Goal: Transaction & Acquisition: Purchase product/service

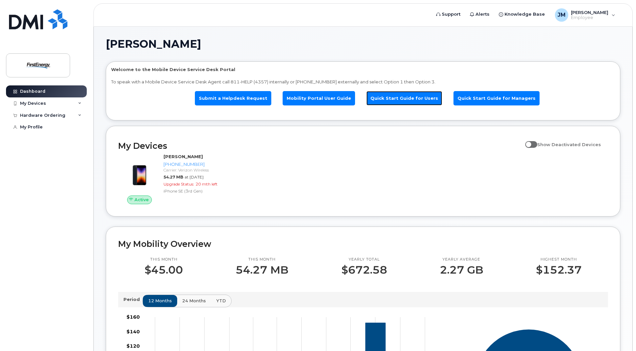
click at [392, 101] on link "Quick Start Guide for Users" at bounding box center [405, 98] width 76 height 14
click at [76, 102] on div "My Devices" at bounding box center [46, 103] width 81 height 12
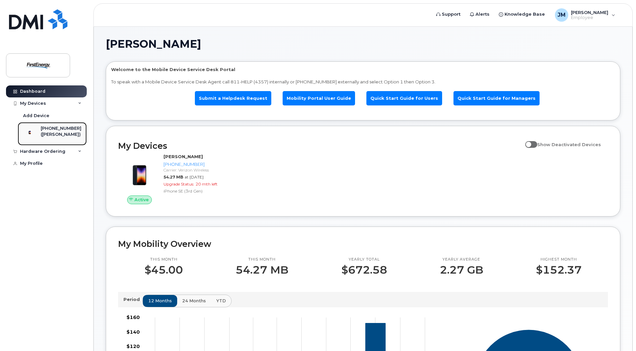
click at [61, 128] on div "732-757-4541" at bounding box center [61, 129] width 41 height 6
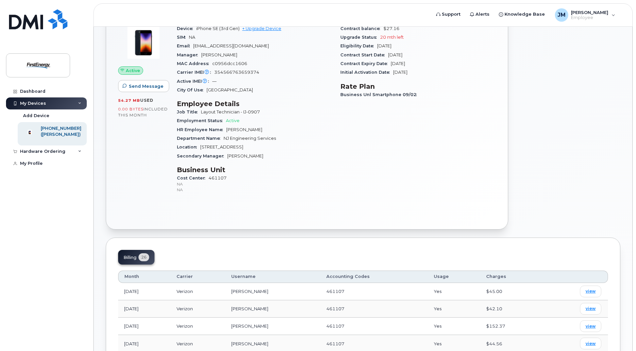
scroll to position [33, 0]
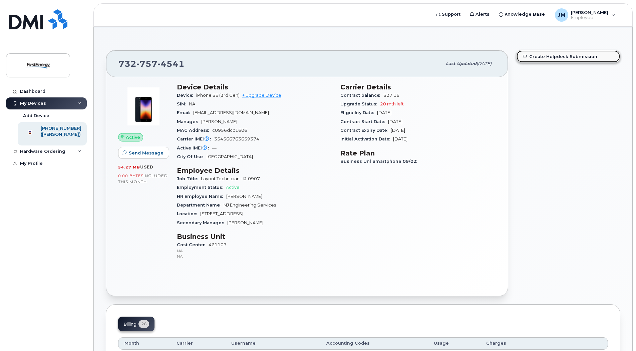
click at [559, 54] on link "Create Helpdesk Submission" at bounding box center [568, 56] width 103 height 12
click at [475, 257] on div "Carrier Details Contract balance $27.16 Upgrade Status 20 mth left Eligibility …" at bounding box center [418, 174] width 164 height 191
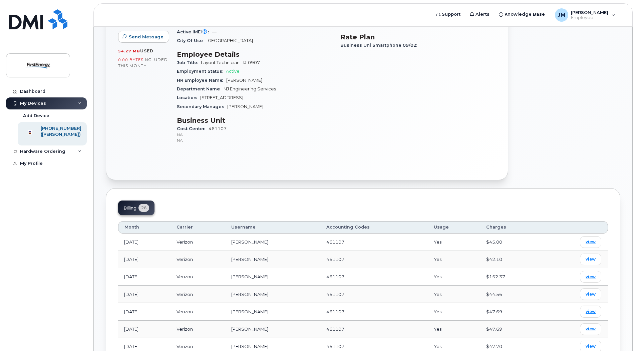
scroll to position [200, 0]
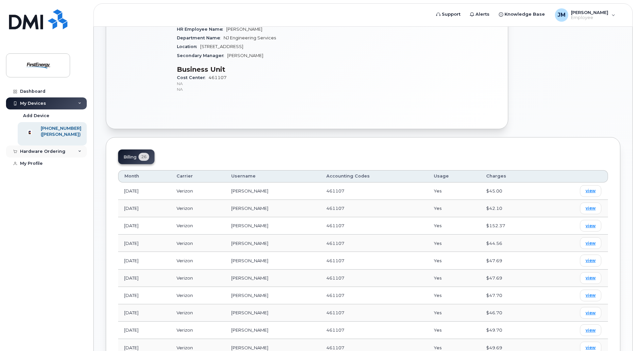
drag, startPoint x: 33, startPoint y: 155, endPoint x: 38, endPoint y: 153, distance: 4.5
click at [33, 154] on div "Hardware Ordering" at bounding box center [42, 151] width 45 height 5
click at [39, 180] on div "New Order" at bounding box center [35, 177] width 25 height 6
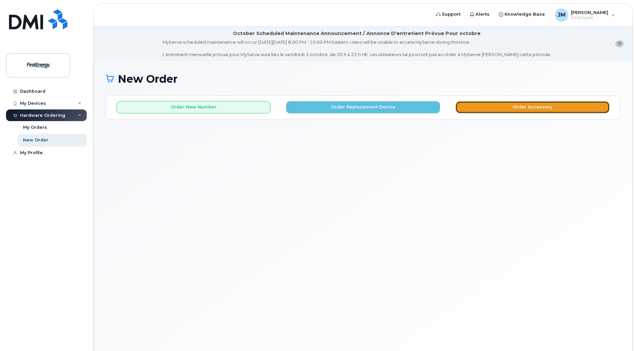
click at [491, 103] on button "Order Accessory" at bounding box center [533, 107] width 154 height 12
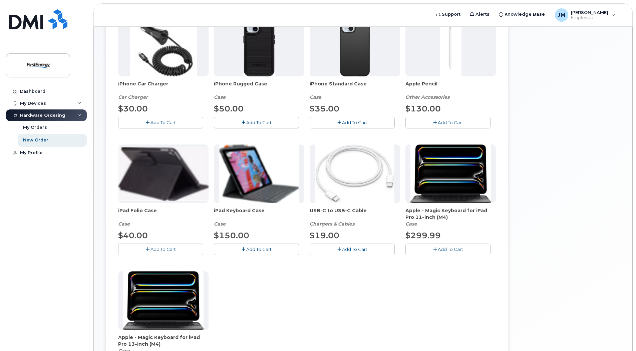
scroll to position [67, 0]
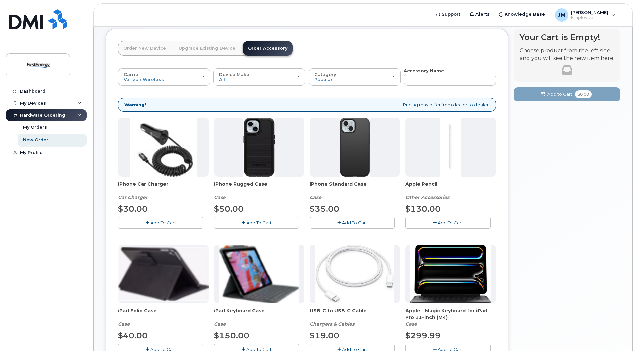
click at [266, 222] on span "Add To Cart" at bounding box center [258, 222] width 25 height 5
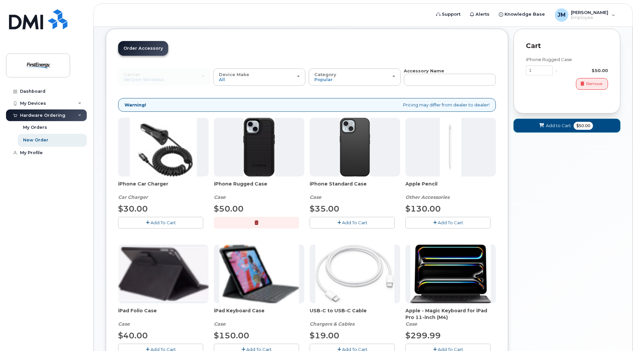
click at [548, 125] on span "Add to Cart" at bounding box center [558, 126] width 25 height 6
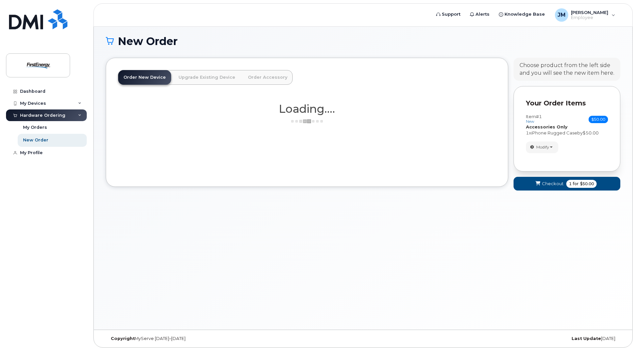
scroll to position [38, 0]
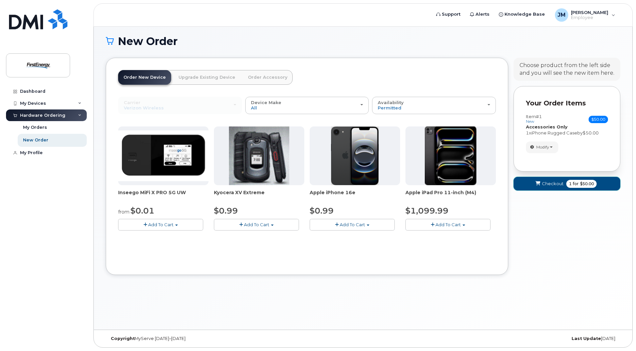
click at [547, 181] on span "Checkout" at bounding box center [553, 184] width 22 height 6
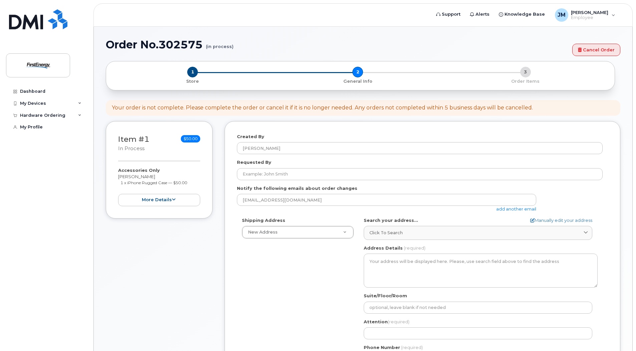
select select
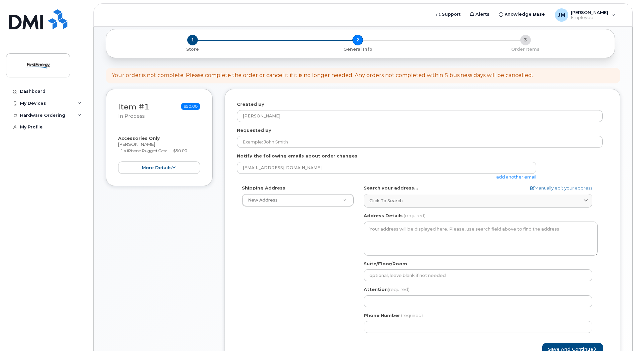
scroll to position [67, 0]
click at [417, 204] on div "Click to search" at bounding box center [478, 200] width 217 height 6
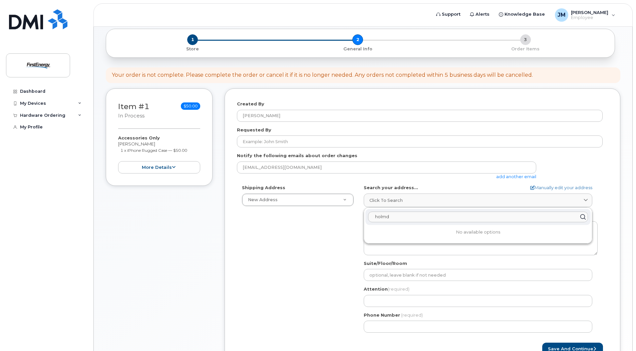
type input "holmde"
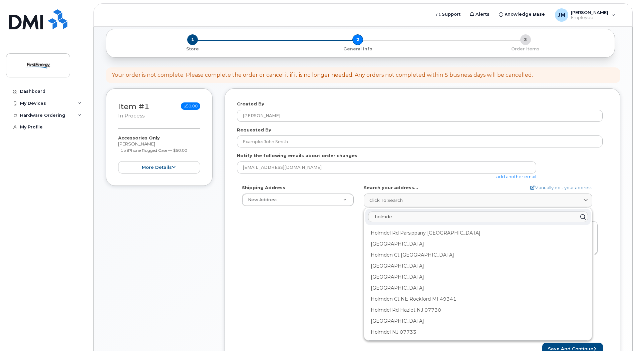
drag, startPoint x: 470, startPoint y: 217, endPoint x: 324, endPoint y: 213, distance: 146.3
click at [324, 213] on div "Shipping Address New Address New Address AB Search your address... Manually edi…" at bounding box center [420, 261] width 366 height 153
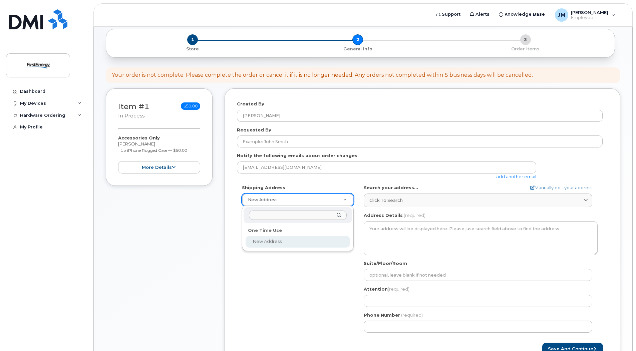
select select
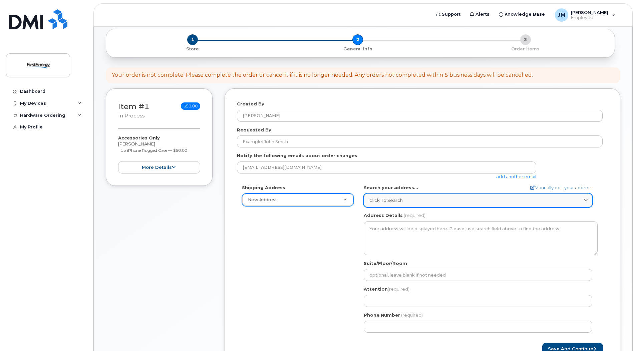
click at [389, 206] on link "Click to search" at bounding box center [478, 201] width 229 height 14
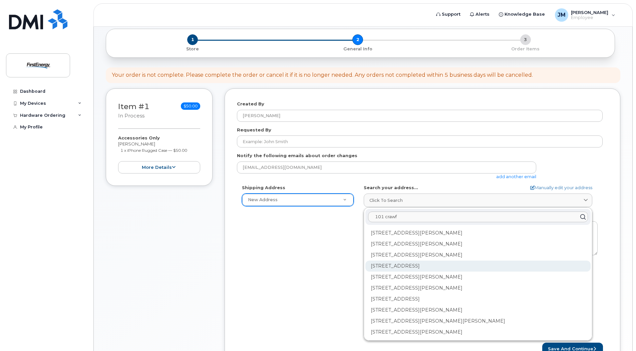
type input "101 crawf"
click at [445, 269] on div "101 Crawfords Corner Rd Holmdel NJ 07733" at bounding box center [478, 266] width 225 height 11
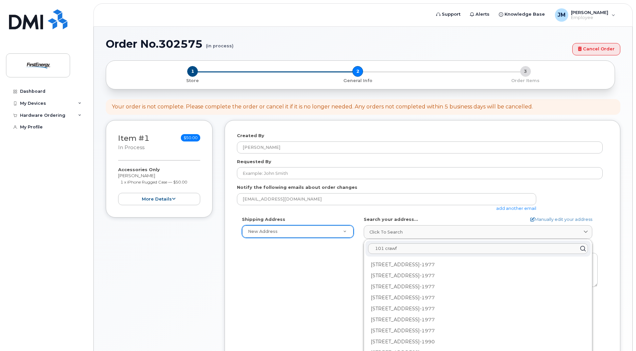
scroll to position [0, 0]
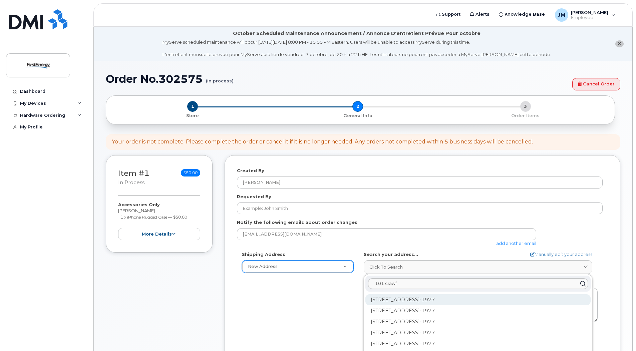
click at [496, 299] on div "101 Crawfords Corner Rd Ste 1100 Holmdel NJ 07733-1977" at bounding box center [478, 299] width 225 height 11
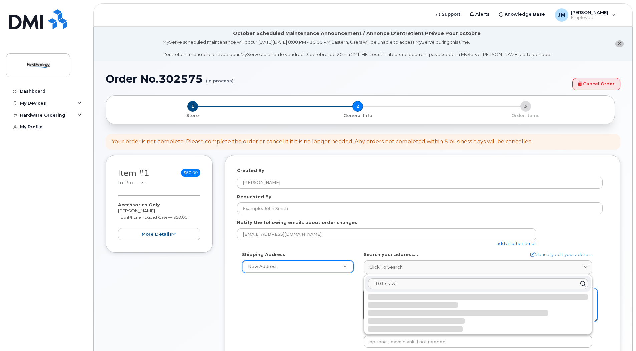
select select
type textarea "101 Crawfords Corner Rd Ste 1100 HOLMDEL NJ 07733-1977 UNITED STATES"
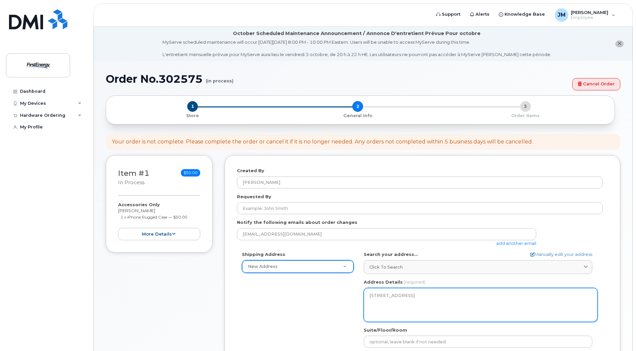
click at [421, 312] on textarea "101 Crawfords Corner Rd Ste 1100 HOLMDEL NJ 07733-1977 UNITED STATES" at bounding box center [481, 305] width 234 height 34
click at [444, 295] on textarea "101 Crawfords Corner Rd Ste 1100 HOLMDEL NJ 07733-1977 UNITED STATES" at bounding box center [481, 305] width 234 height 34
click at [453, 295] on textarea "101 Crawfords Corner Rd Ste 1100 HOLMDEL NJ 07733-1977 UNITED STATES" at bounding box center [481, 305] width 234 height 34
click at [445, 294] on textarea "101 Crawfords Corner Rd Ste 1100 HOLMDEL NJ 07733-1977 UNITED STATES" at bounding box center [481, 305] width 234 height 34
click at [501, 304] on textarea "101 Crawfords Corner Rd Ste 1100 HOLMDEL NJ 07733-1977 UNITED STATES" at bounding box center [481, 305] width 234 height 34
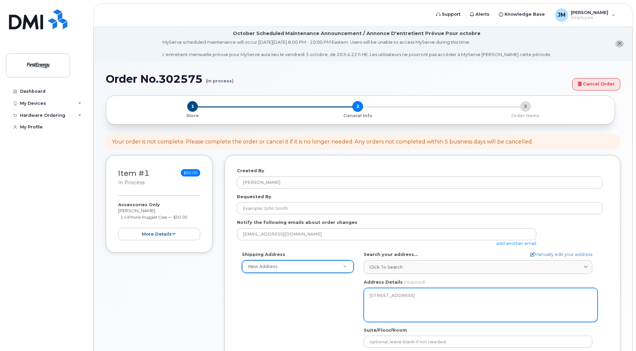
click at [498, 304] on textarea "101 Crawfords Corner Rd Ste 1100 HOLMDEL NJ 07733-1977 UNITED STATES" at bounding box center [481, 305] width 234 height 34
click at [448, 292] on textarea "101 Crawfords Corner Rd Ste 1100 HOLMDEL NJ 07733-1977 UNITED STATES" at bounding box center [481, 305] width 234 height 34
click at [453, 295] on textarea "101 Crawfords Corner Rd Ste 1100 HOLMDEL NJ 07733-1977 UNITED STATES" at bounding box center [481, 305] width 234 height 34
drag, startPoint x: 437, startPoint y: 317, endPoint x: 358, endPoint y: 280, distance: 86.9
click at [358, 280] on div "Shipping Address New Address New Address NJ Holmdel Search your address... Manu…" at bounding box center [420, 327] width 366 height 153
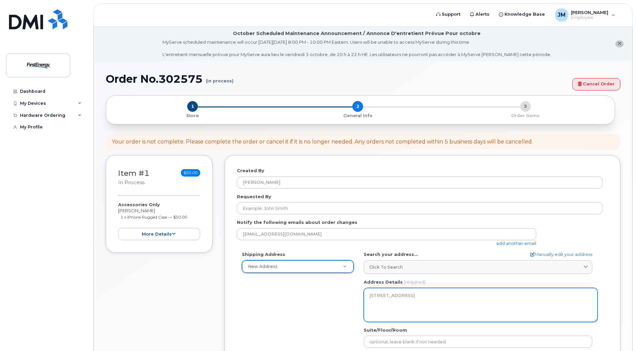
click at [521, 291] on textarea "101 Crawfords Corner Rd Ste 1100 HOLMDEL NJ 07733-1977 UNITED STATES" at bounding box center [481, 305] width 234 height 34
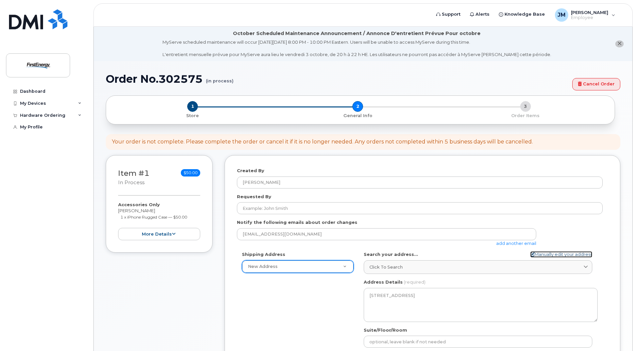
click at [550, 256] on link "Manually edit your address" at bounding box center [561, 254] width 62 height 6
select select
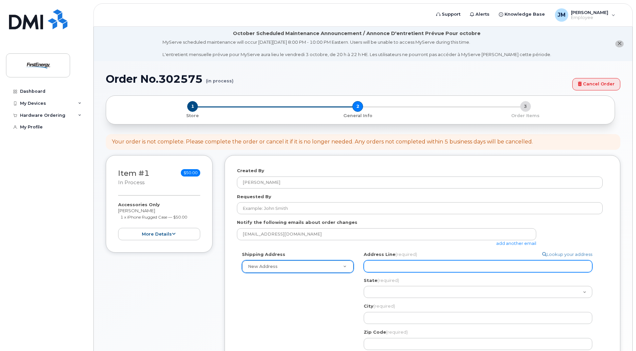
click at [462, 265] on input "Address Line (required)" at bounding box center [478, 266] width 229 height 12
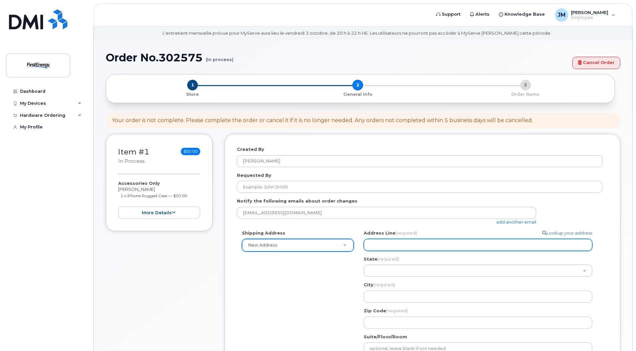
scroll to position [33, 0]
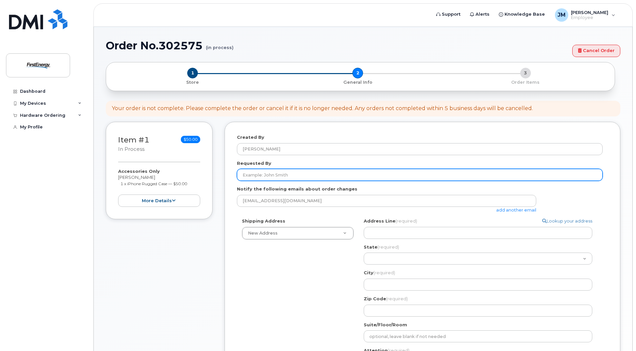
click at [317, 172] on input "Requested By" at bounding box center [420, 175] width 366 height 12
type input "Julianna Masco"
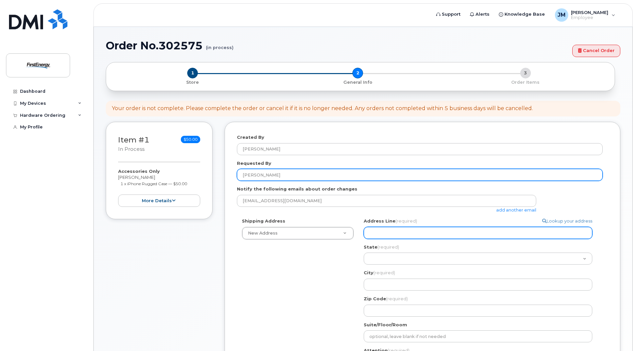
select select
type input "A"
select select
type input "AT"
select select
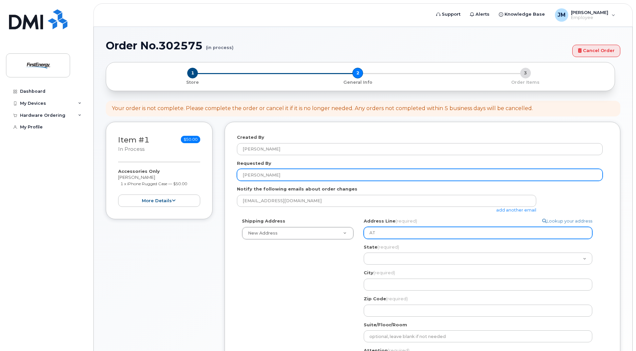
type input "ATT"
select select
type input "ATTN"
select select
type input "ATTN:"
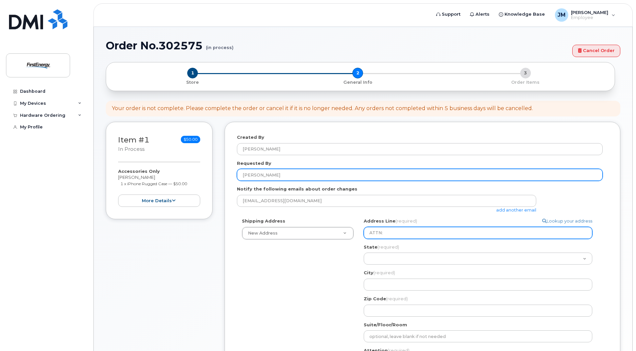
select select
type input "ATTN: J"
select select
type input "ATTN: JU"
select select
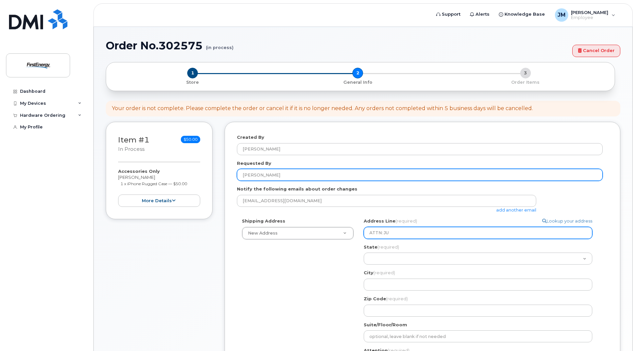
type input "ATTN: JUL"
select select
type input "ATTN: JULI"
select select
type input "ATTN: JULIA"
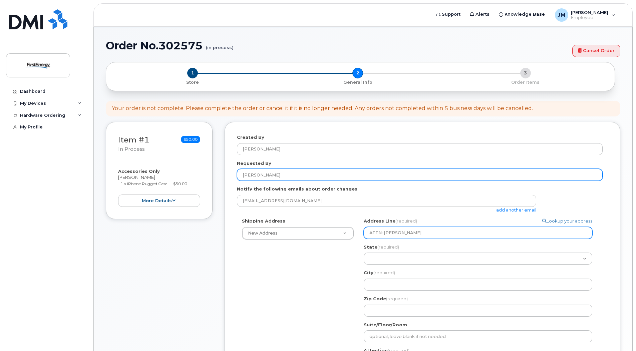
select select
type input "ATTN: JULIAN"
select select
type input "ATTN: JULIANN"
select select
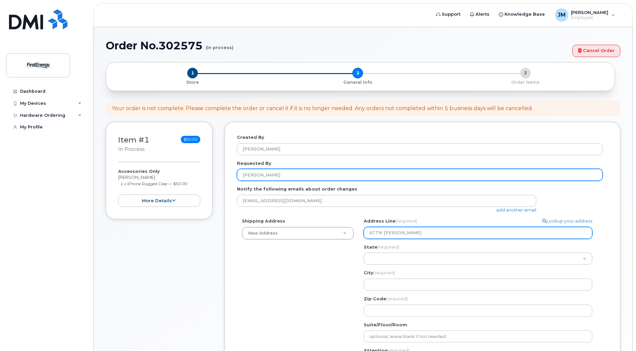
type input "ATTN: JULIANNA"
select select
type input "ATTN: JULIANN"
select select
type input "ATTN: JULIANNA"
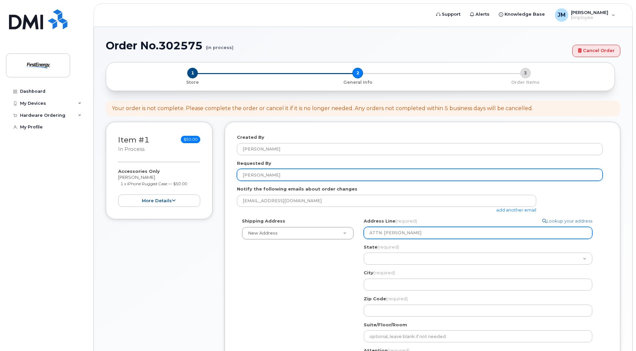
select select
type input "ATTN: JULIANNA M"
select select
type input "ATTN: JULIANNA MA"
select select
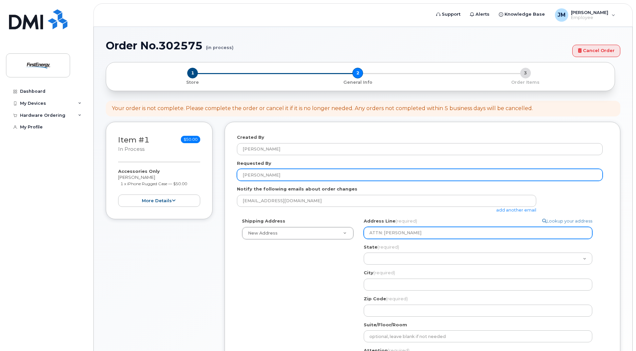
type input "ATTN: JULIANNA MAS"
select select
type input "ATTN: JULIANNA MASC"
select select
type input "ATTN: JULIANNA MASCO"
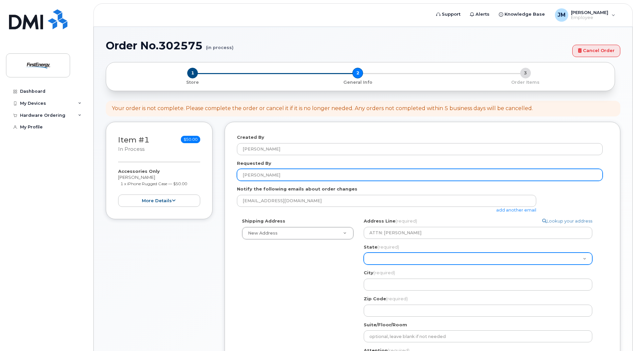
select select "NE"
select select
select select "NV"
select select
select select "NH"
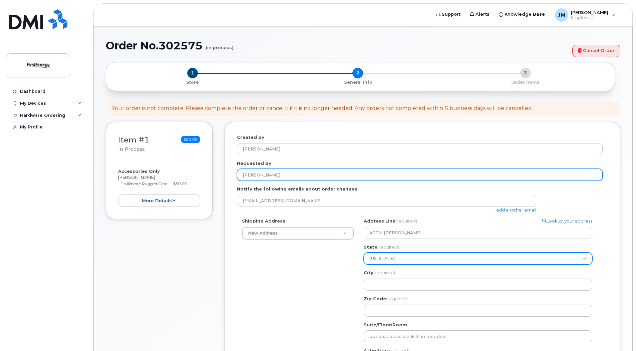
select select
select select "NJ"
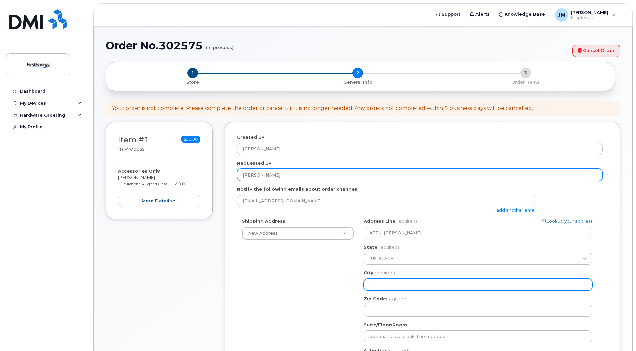
select select
type input "H"
select select
type input "HO"
select select
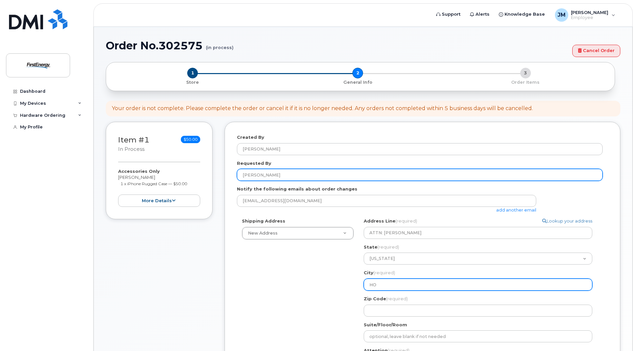
type input "HOL"
select select
type input "HOLM"
select select
type input "HOLMD"
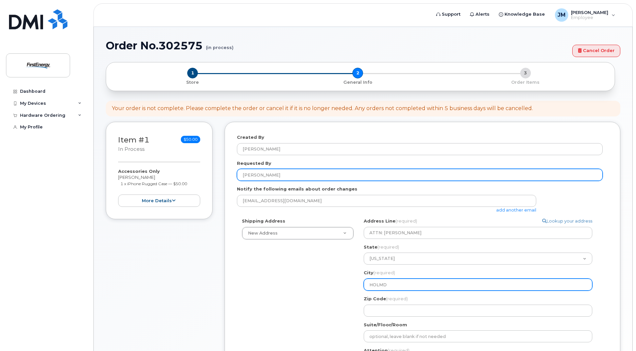
select select
type input "HOLMDE"
select select
type input "HOLMDEL"
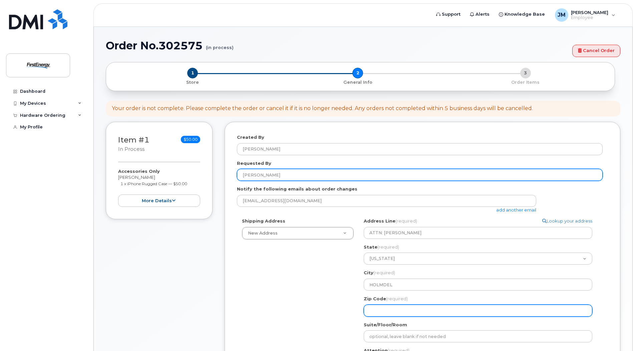
select select
type input "0"
select select
type input "07"
select select
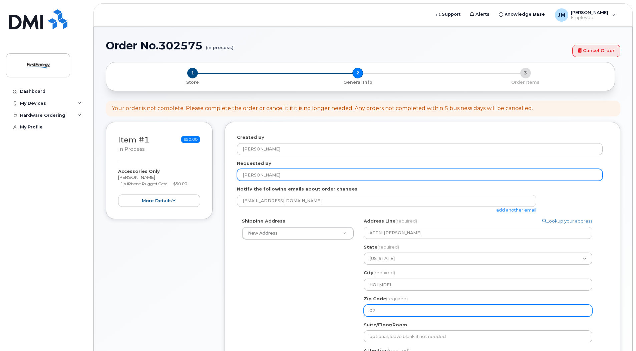
type input "077"
select select
type input "0773"
select select
type input "07733"
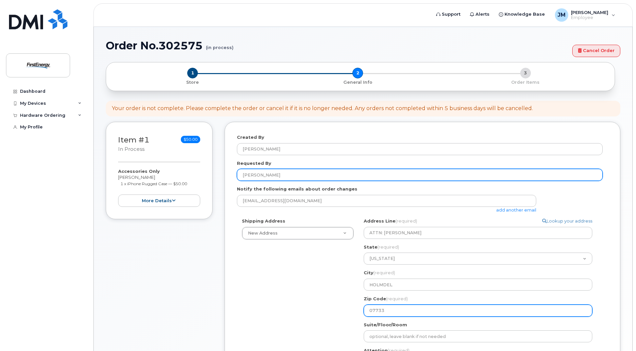
select select
type input "07733-"
select select
type input "07733-1"
select select
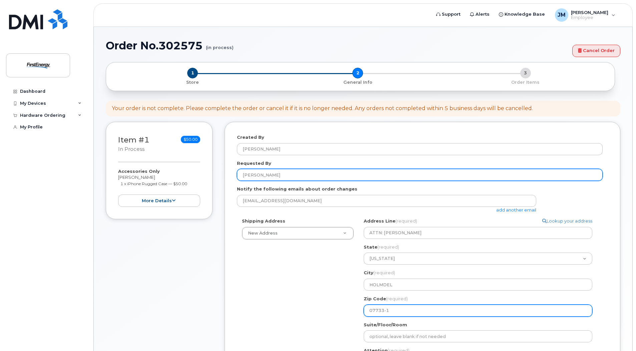
type input "07733-19"
select select
type input "07733-197"
select select
type input "07733-1976"
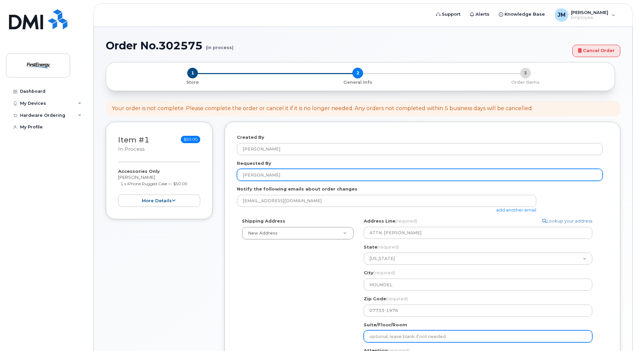
select select
type input "B"
select select
type input "BL"
select select
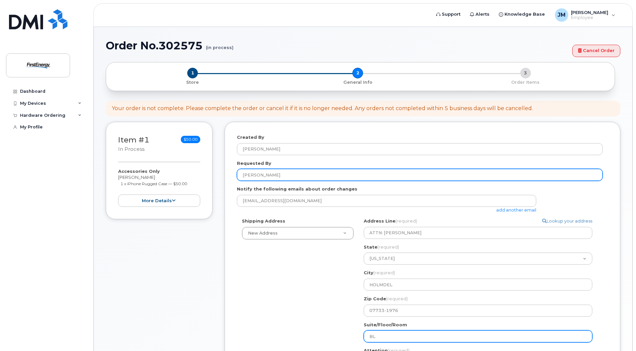
type input "BLD"
select select
type input "BLDG"
select select
type input "BLDG #"
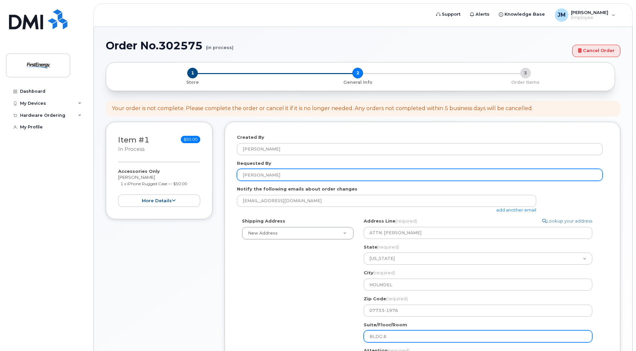
select select
type input "BLDG #1"
select select
type input "BLDG #1,"
select select
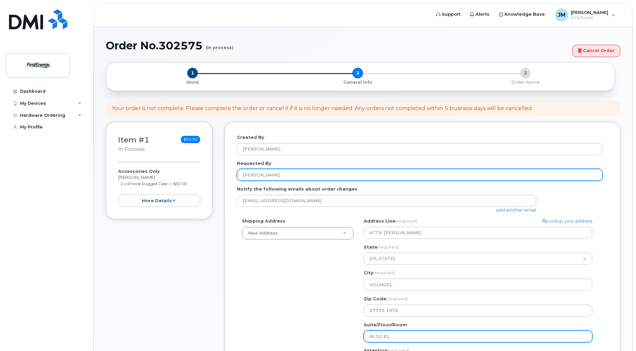
type input "BLDG #1, s"
select select
type input "BLDG #1, st"
select select
type input "BLDG #1, ste"
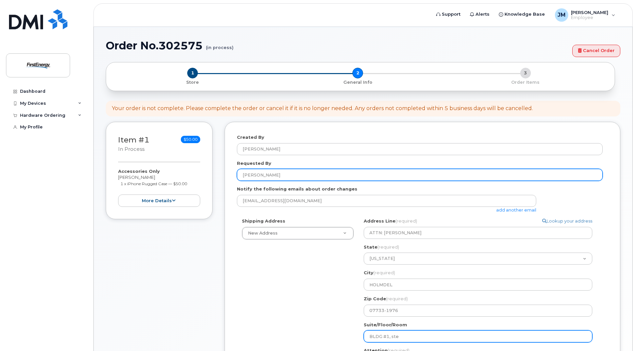
select select
type input "BLDG #1, st"
select select
type input "BLDG #1, s"
select select
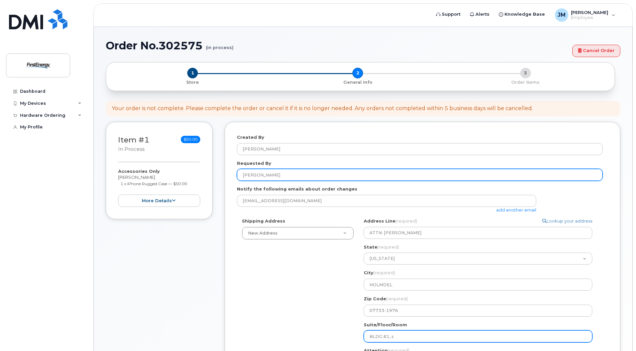
type input "BLDG #1,"
select select
type input "BLDG #1, S"
select select
type input "BLDG #1, ST"
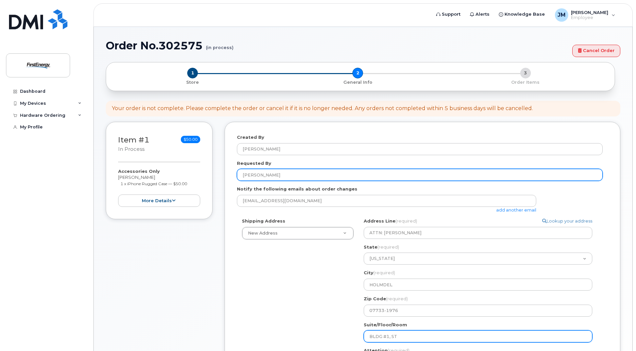
select select
type input "BLDG #1, STE"
select select
type input "BLDG #1, STE 1"
select select
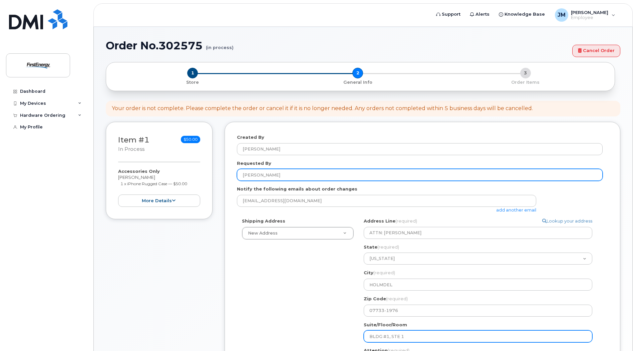
type input "BLDG #1, STE 1-"
select select
type input "BLDG #1, STE 1-5"
select select
type input "BLDG #1, STE 1-51"
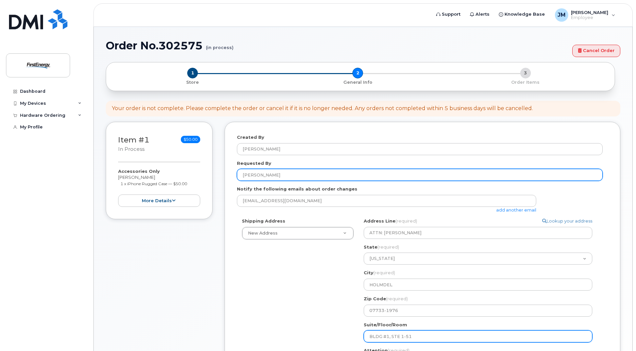
select select
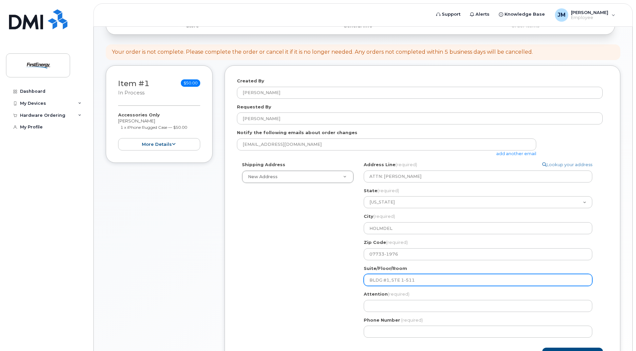
scroll to position [134, 0]
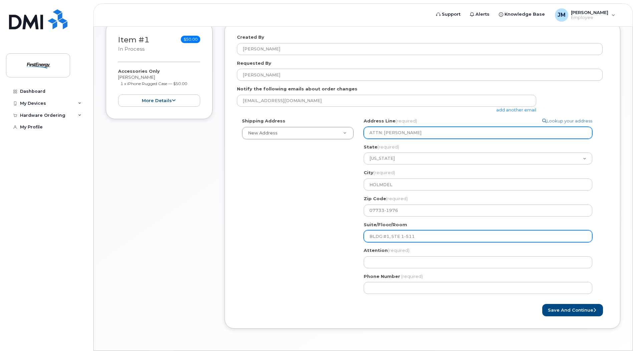
type input "BLDG #1, STE 1-511"
click at [431, 133] on input "ATTN: JULIANNA MASCO" at bounding box center [478, 133] width 229 height 12
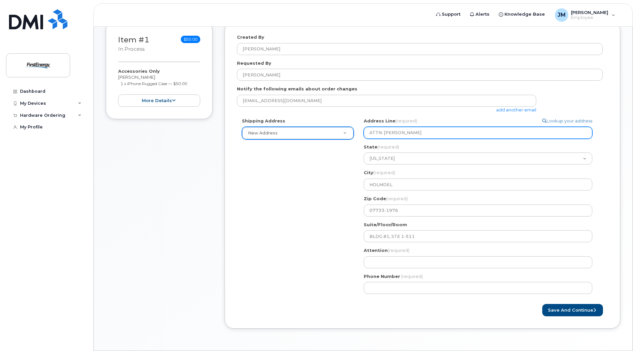
drag, startPoint x: 432, startPoint y: 134, endPoint x: 272, endPoint y: 134, distance: 160.2
click at [272, 134] on div "Shipping Address New Address New Address NJ HOLMDEL Search your address... Manu…" at bounding box center [420, 208] width 366 height 181
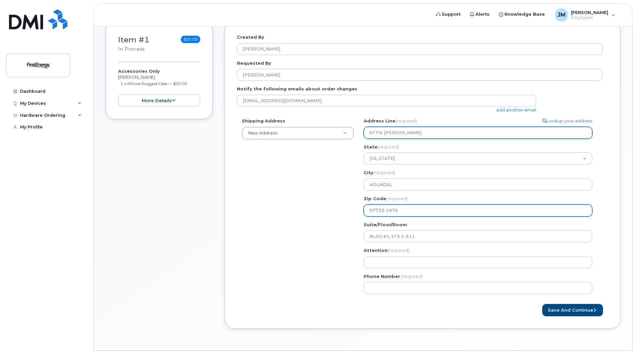
select select
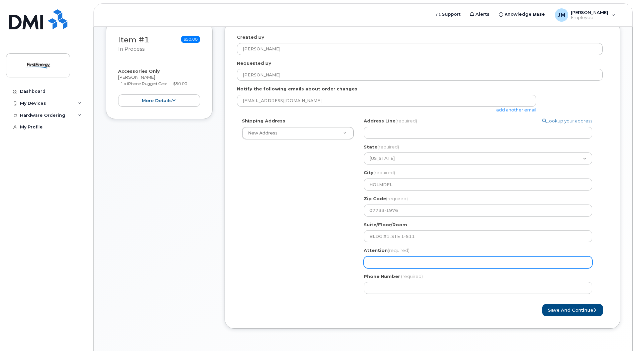
click at [412, 267] on input "Attention (required)" at bounding box center [478, 262] width 229 height 12
paste input "ATTN: JULIANNA MASCO"
select select
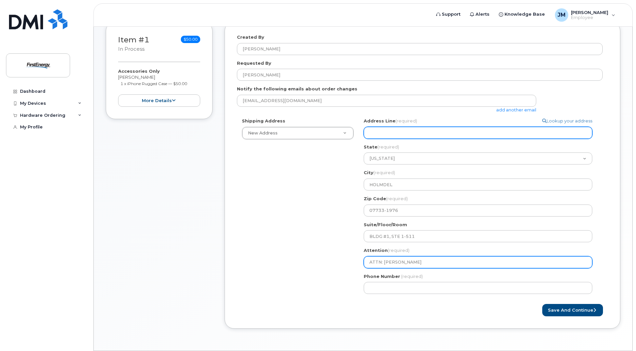
type input "ATTN: JULIANNA MASCO"
click at [430, 133] on input "Address Line (required)" at bounding box center [478, 133] width 229 height 12
select select
type input "1"
select select
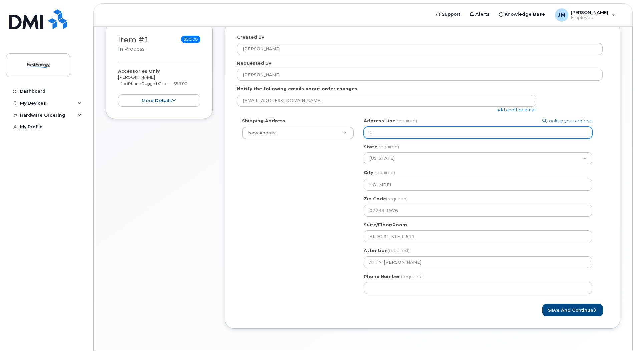
type input "10"
select select
type input "101"
select select
type input "101 C"
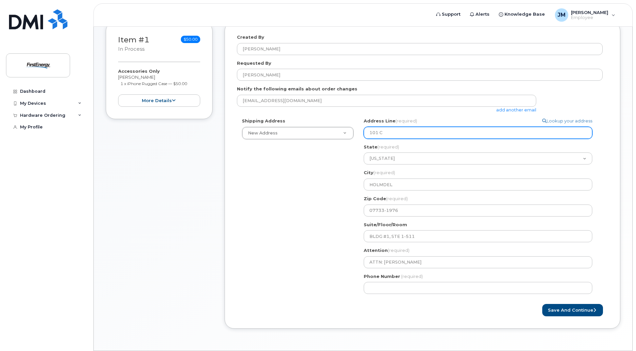
select select
type input "101 CR"
select select
type input "101 CRA"
select select
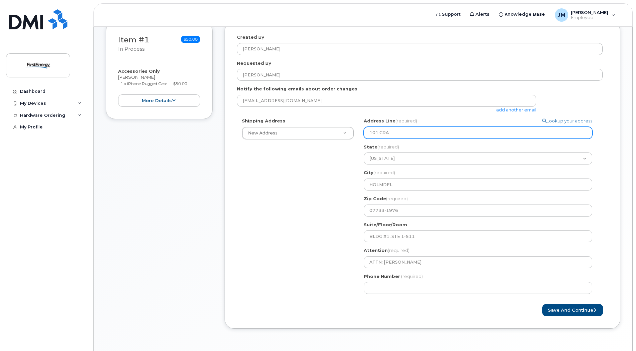
type input "101 CRAW"
select select
type input "101 CRAWF"
select select
type input "101 CRAWFO"
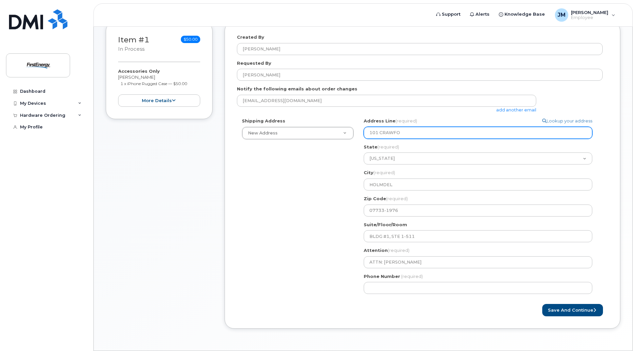
select select
type input "101 CRAWFOR"
select select
type input "101 CRAWFORD"
select select
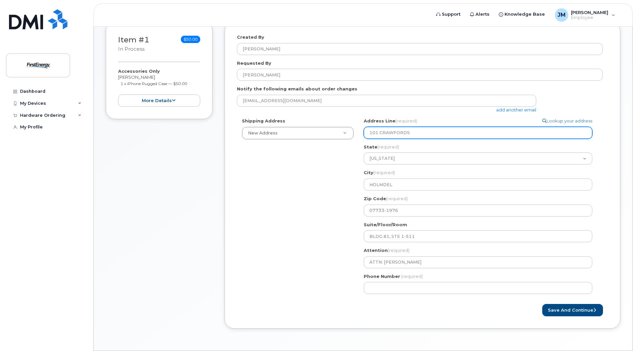
type input "101 CRAWFORDS"
select select
type input "101 CRAWFORDS C"
select select
type input "101 CRAWFORDS CO"
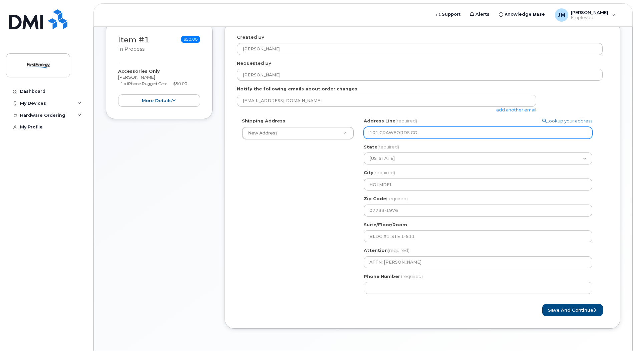
select select
type input "101 CRAWFORDS COR"
select select
type input "101 CRAWFORDS CORN"
select select
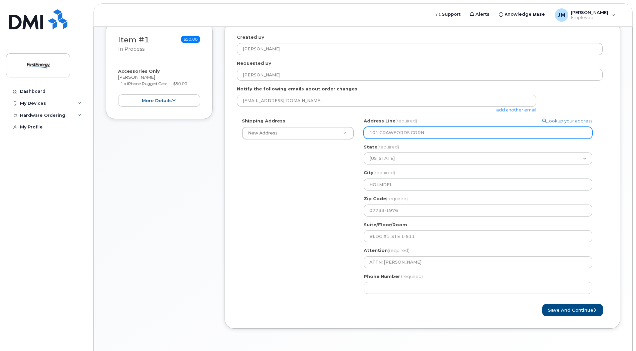
type input "101 CRAWFORDS CORNE"
select select
type input "101 CRAWFORDS CORNER"
select select
type input "101 CRAWFORDS CORNER R"
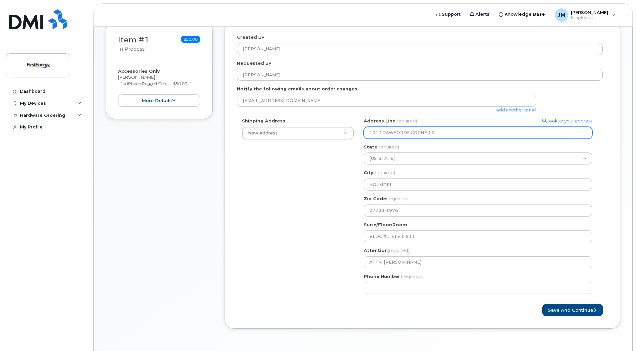
select select
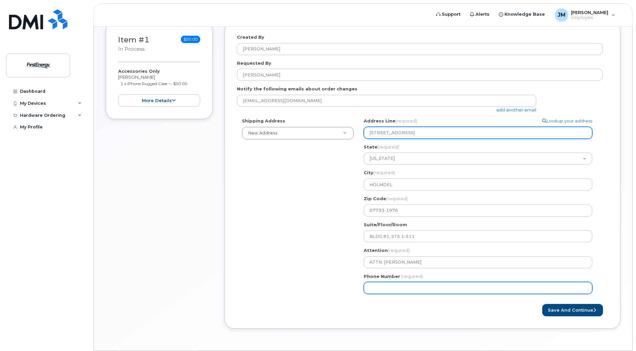
type input "101 CRAWFORDS CORNER RD"
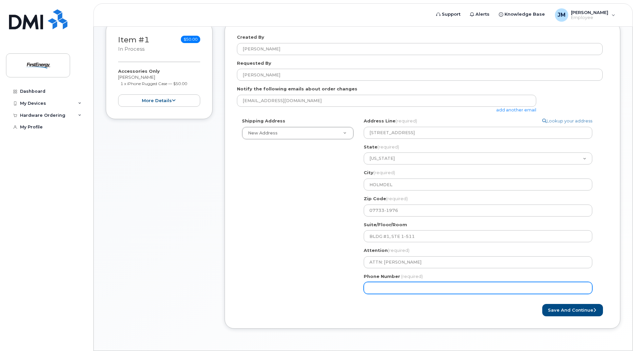
click at [416, 287] on input "Phone Number" at bounding box center [478, 288] width 229 height 12
type input "732757454"
select select
type input "7327574541"
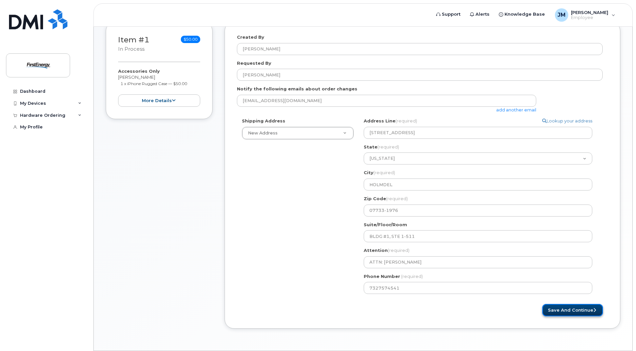
click at [585, 315] on button "Save and Continue" at bounding box center [572, 310] width 61 height 12
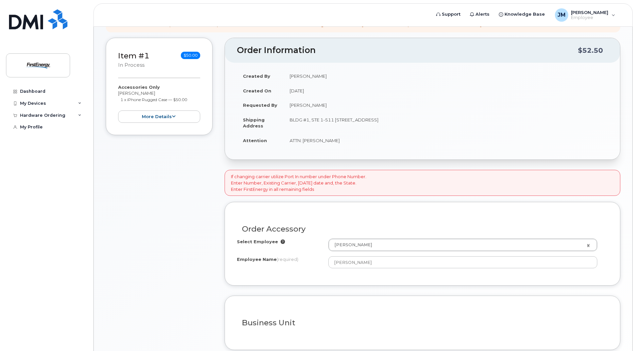
scroll to position [167, 0]
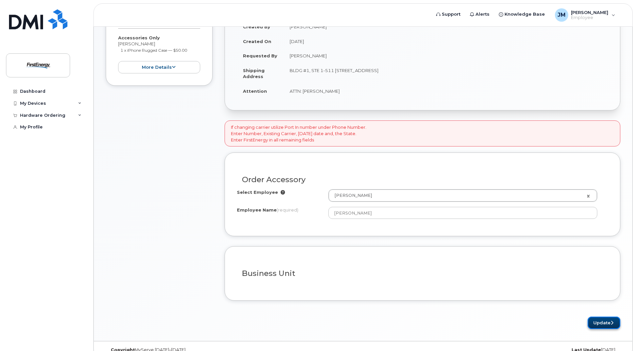
click at [592, 323] on button "Update" at bounding box center [604, 323] width 33 height 12
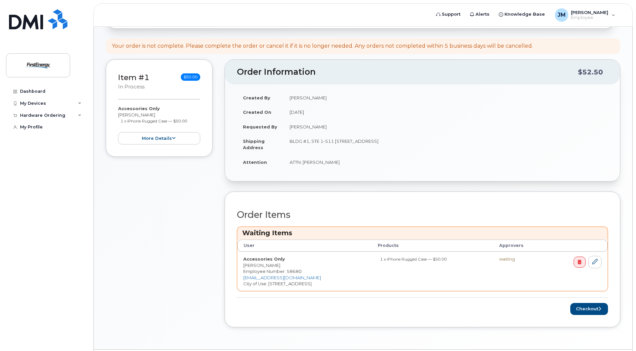
scroll to position [144, 0]
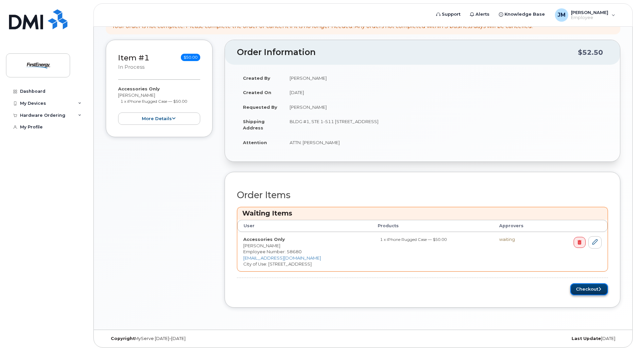
click at [591, 291] on button "Checkout" at bounding box center [590, 289] width 38 height 12
